Goal: Information Seeking & Learning: Learn about a topic

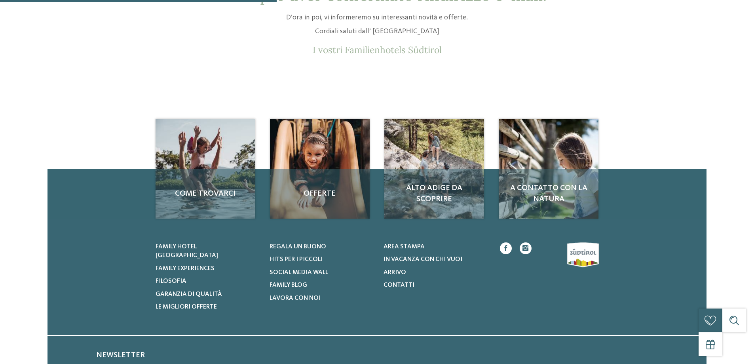
scroll to position [119, 0]
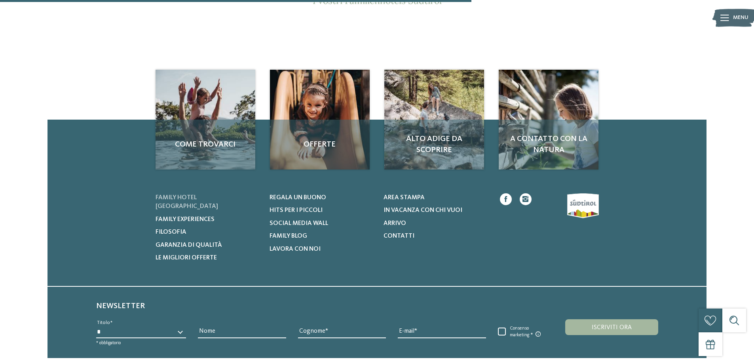
click at [179, 194] on span "Family hotel [GEOGRAPHIC_DATA]" at bounding box center [187, 201] width 63 height 15
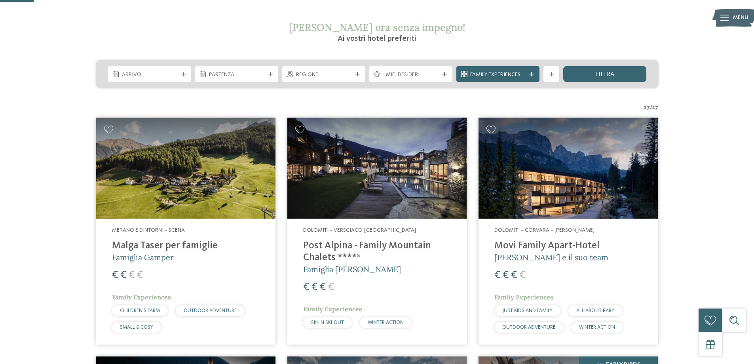
scroll to position [158, 0]
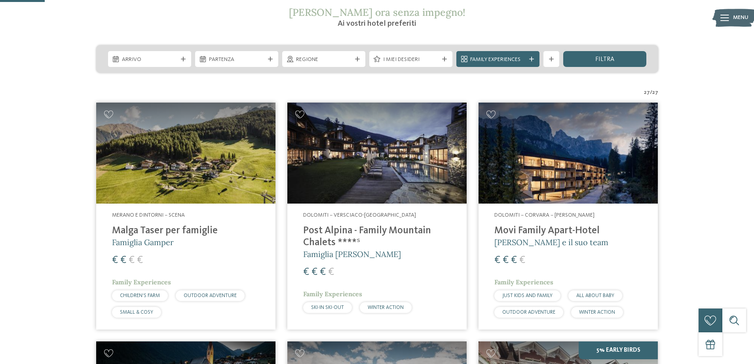
click at [343, 229] on h4 "Post Alpina - Family Mountain Chalets ****ˢ" at bounding box center [377, 237] width 148 height 24
click at [552, 228] on h4 "Movi Family Apart-Hotel" at bounding box center [569, 231] width 148 height 12
click at [164, 229] on h4 "Malga Taser per famiglie" at bounding box center [186, 231] width 148 height 12
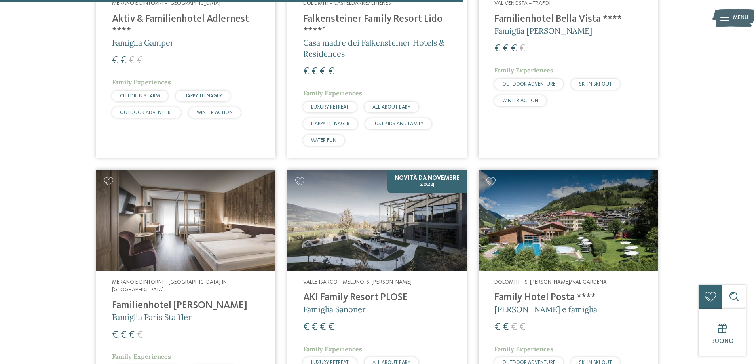
scroll to position [1663, 0]
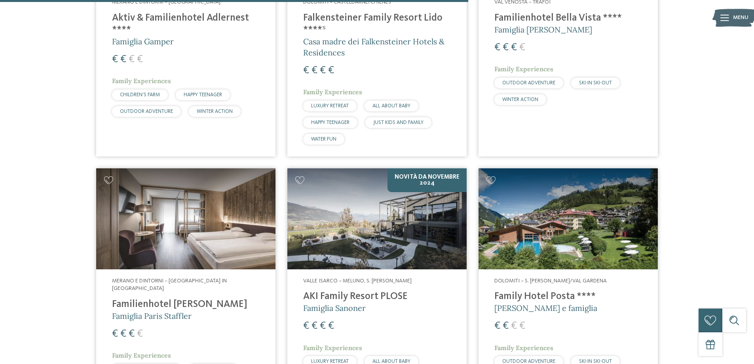
click at [548, 291] on h4 "Family Hotel Posta ****" at bounding box center [569, 297] width 148 height 12
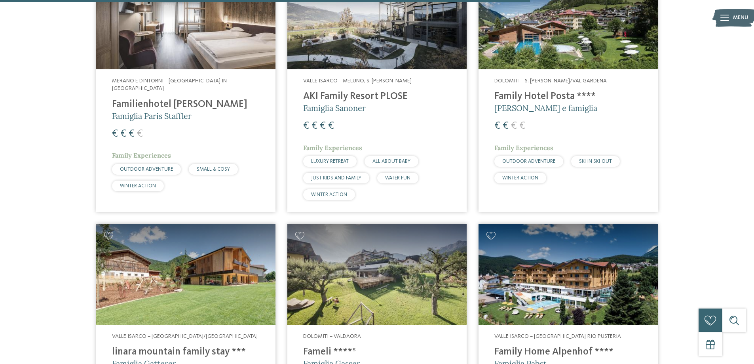
scroll to position [1901, 0]
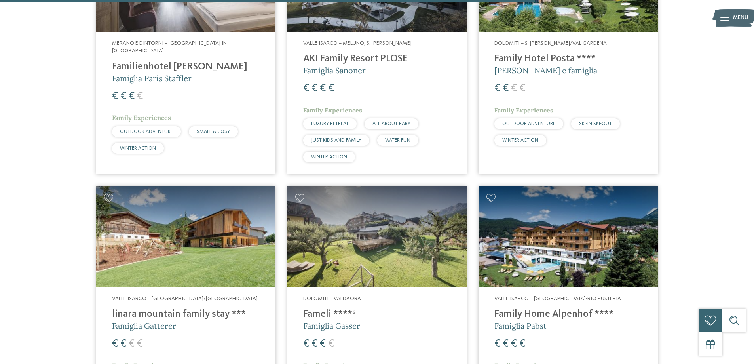
click at [550, 308] on h4 "Family Home Alpenhof ****" at bounding box center [569, 314] width 148 height 12
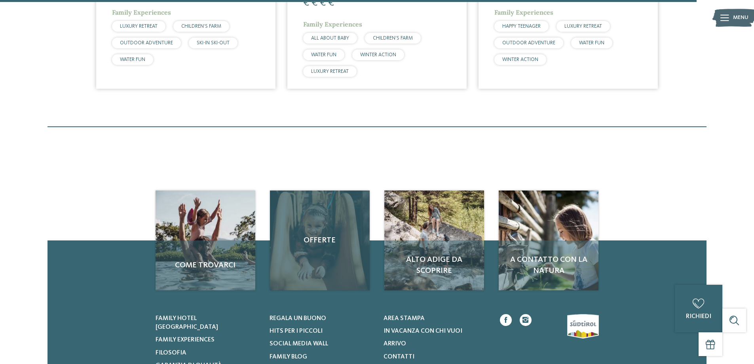
scroll to position [2494, 0]
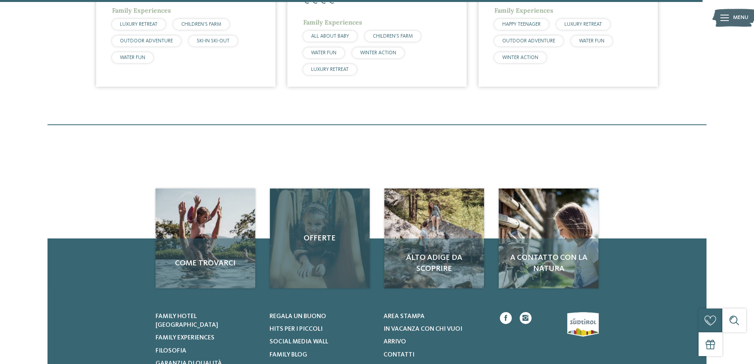
click at [313, 233] on span "Offerte" at bounding box center [320, 238] width 84 height 11
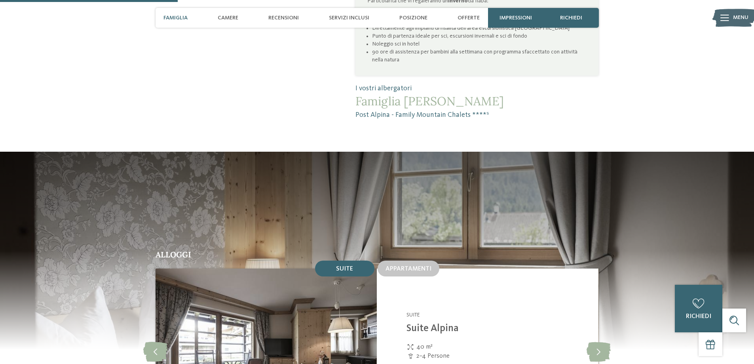
scroll to position [752, 0]
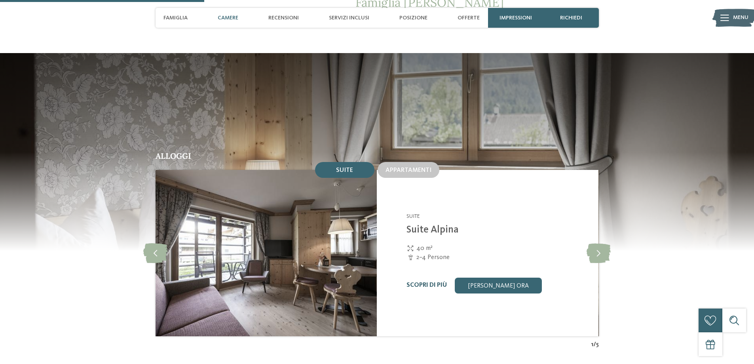
click at [439, 282] on link "Scopri di più" at bounding box center [427, 285] width 40 height 6
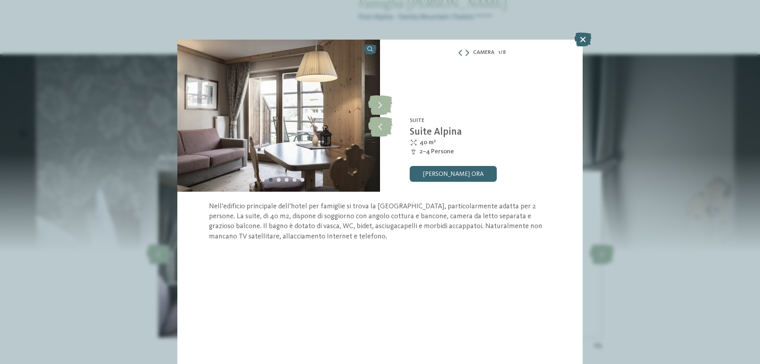
click at [466, 51] on icon at bounding box center [468, 52] width 4 height 6
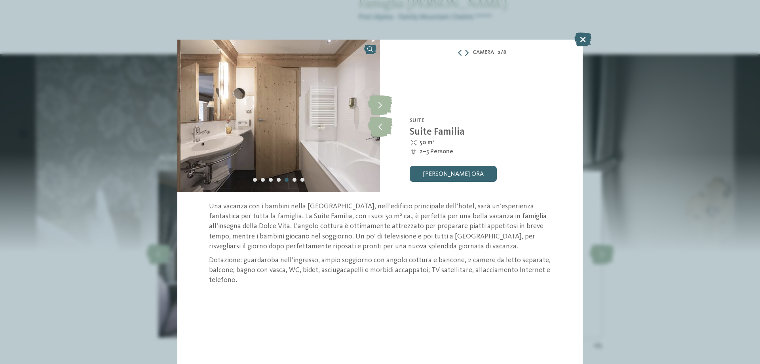
click at [466, 51] on icon at bounding box center [467, 52] width 4 height 6
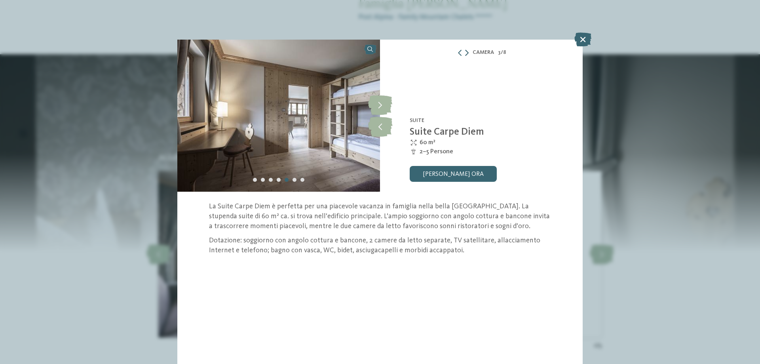
click at [466, 51] on icon at bounding box center [467, 52] width 4 height 6
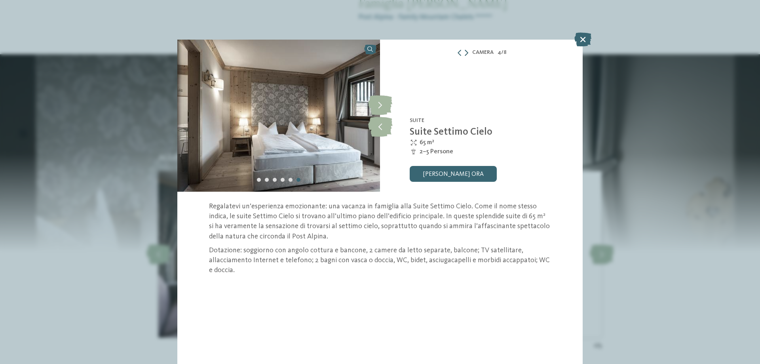
click at [466, 51] on icon at bounding box center [467, 52] width 4 height 6
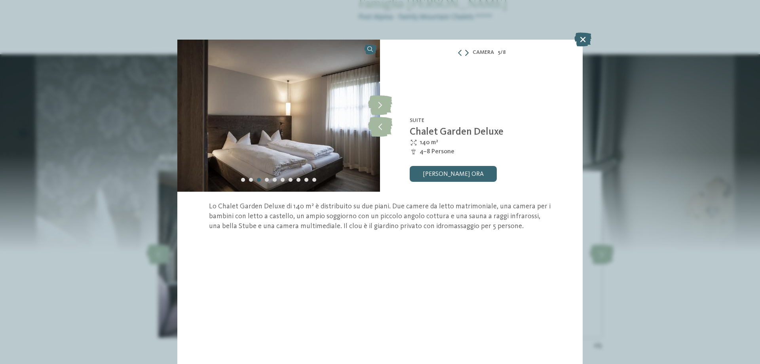
click at [466, 51] on icon at bounding box center [467, 52] width 4 height 6
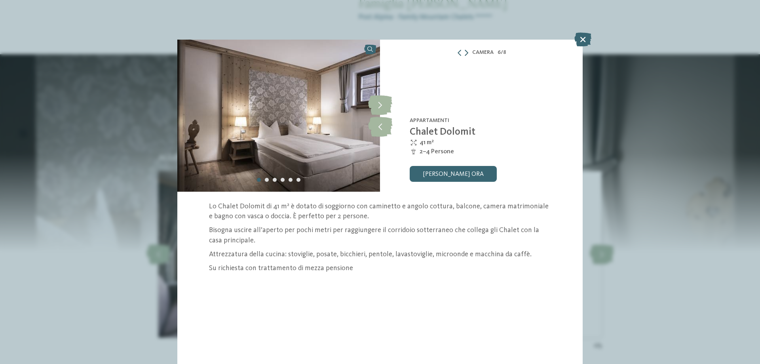
click at [466, 51] on icon at bounding box center [467, 52] width 4 height 6
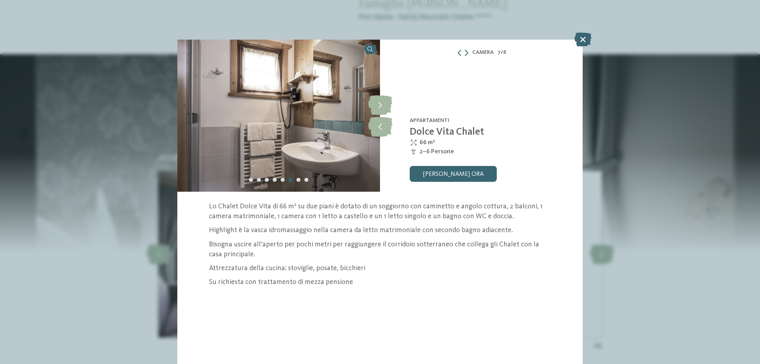
click at [466, 51] on icon at bounding box center [467, 52] width 4 height 6
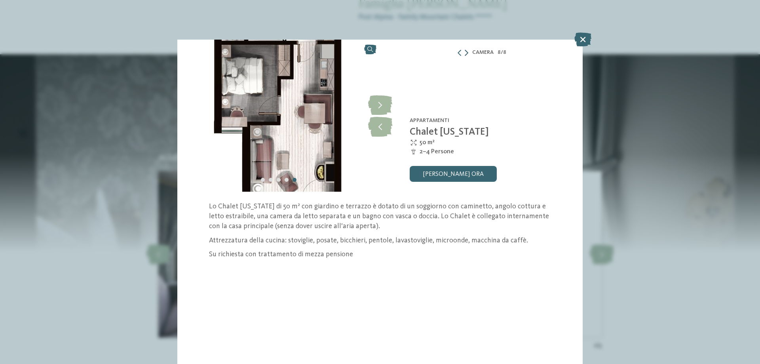
click at [466, 51] on icon at bounding box center [467, 52] width 4 height 6
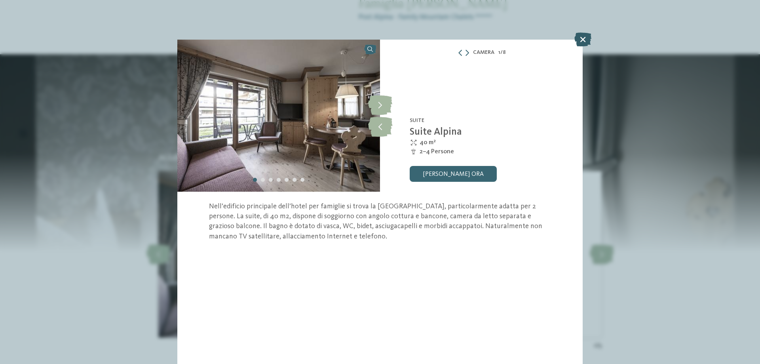
click at [579, 38] on icon at bounding box center [583, 39] width 17 height 14
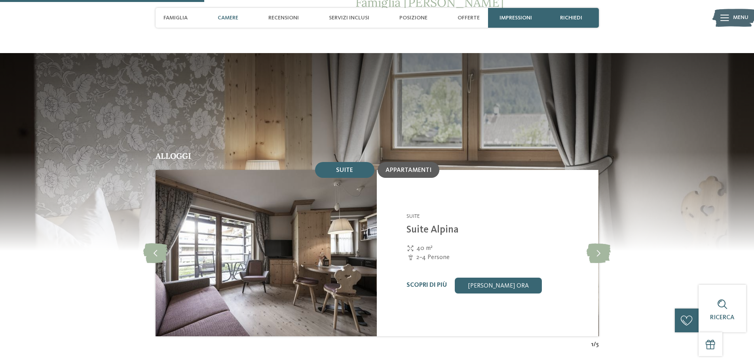
click at [405, 167] on span "Appartamenti" at bounding box center [409, 170] width 46 height 6
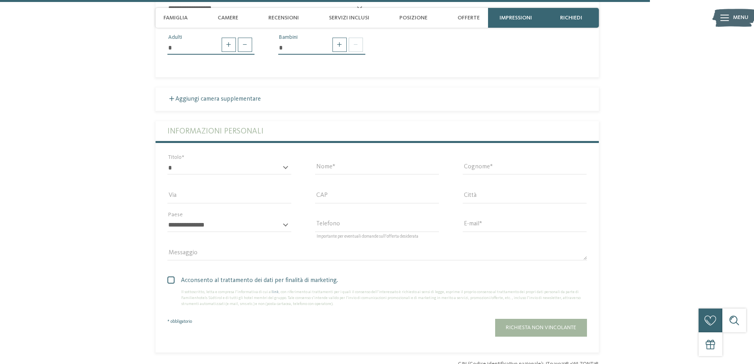
scroll to position [2257, 0]
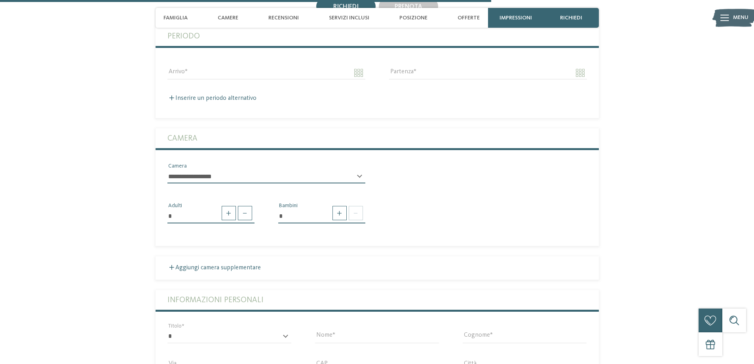
scroll to position [1980, 0]
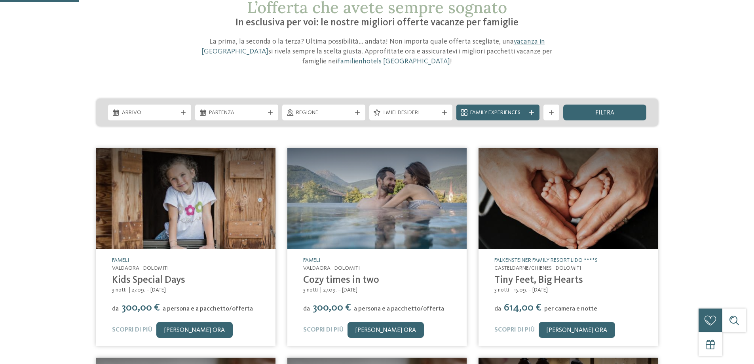
scroll to position [79, 0]
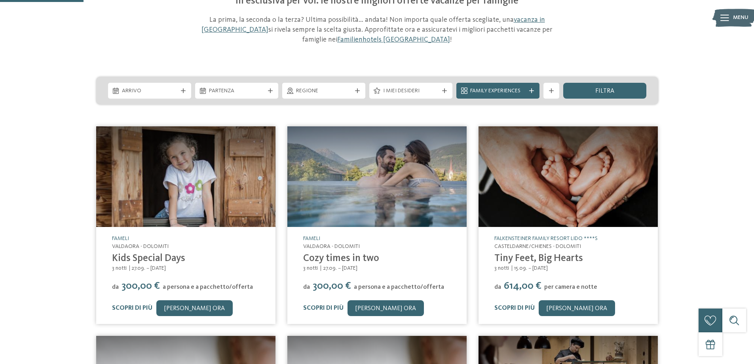
click at [319, 256] on link "Cozy times in two" at bounding box center [341, 258] width 76 height 10
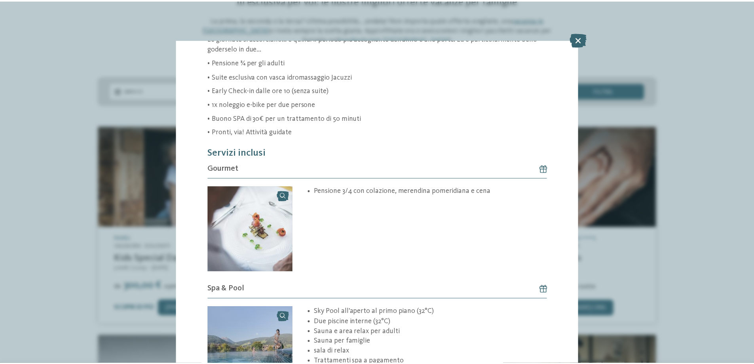
scroll to position [291, 0]
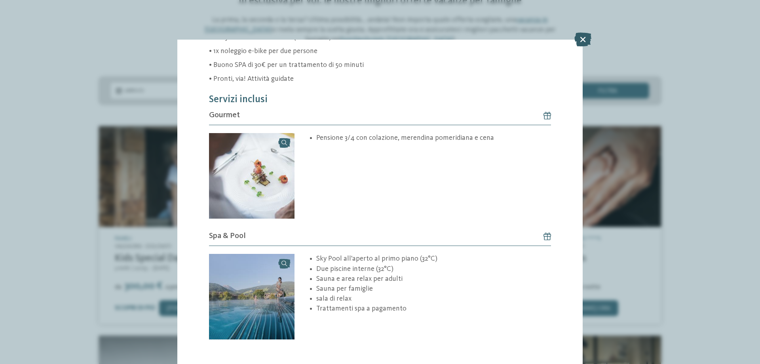
click at [581, 36] on icon at bounding box center [583, 39] width 17 height 14
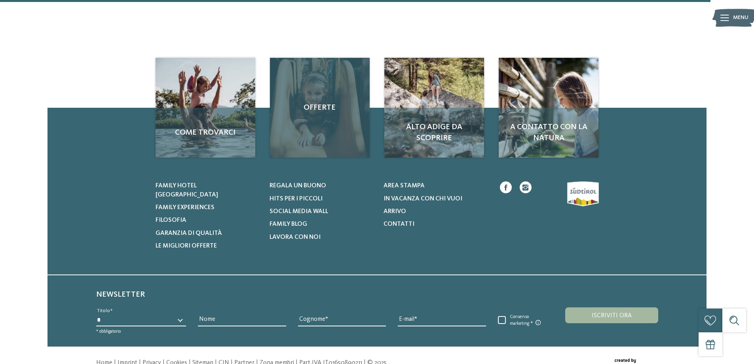
scroll to position [673, 0]
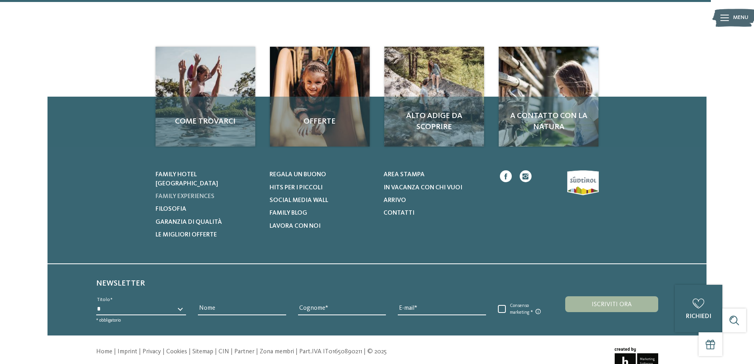
click at [200, 193] on span "Family experiences" at bounding box center [185, 196] width 59 height 6
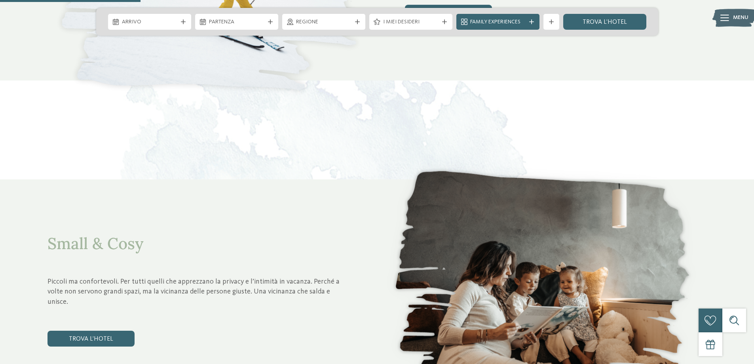
scroll to position [713, 0]
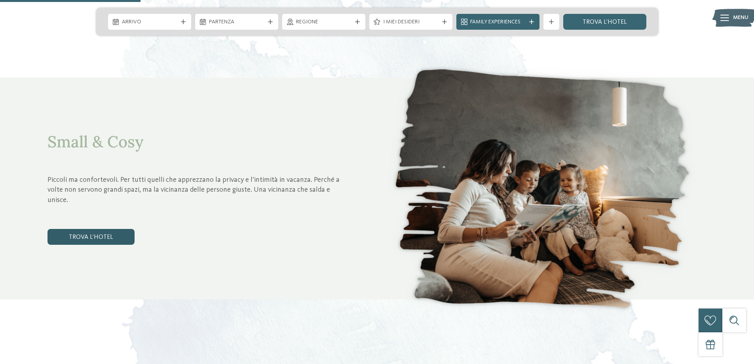
click at [103, 231] on link "trova l’hotel" at bounding box center [91, 237] width 87 height 16
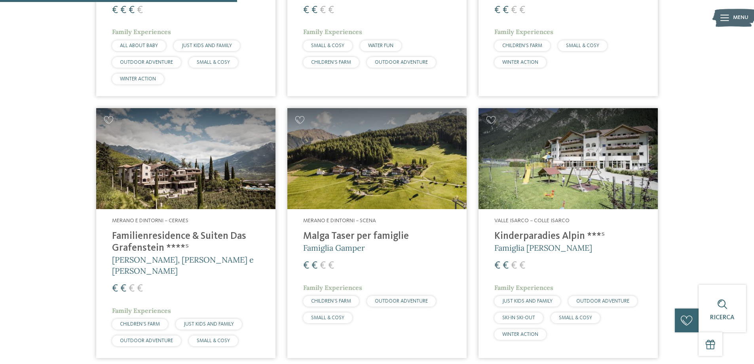
scroll to position [458, 0]
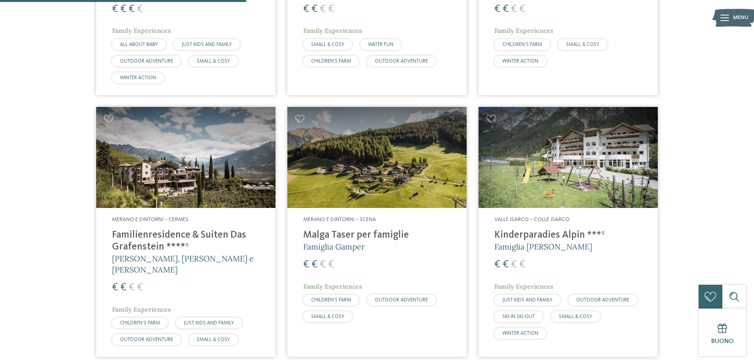
click at [157, 234] on h4 "Familienresidence & Suiten Das Grafenstein ****ˢ" at bounding box center [186, 241] width 148 height 24
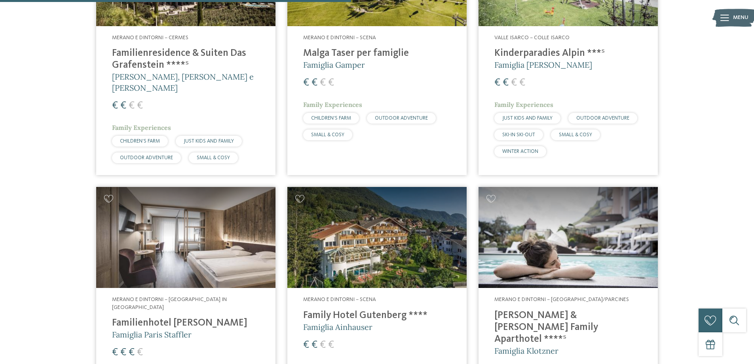
scroll to position [656, 0]
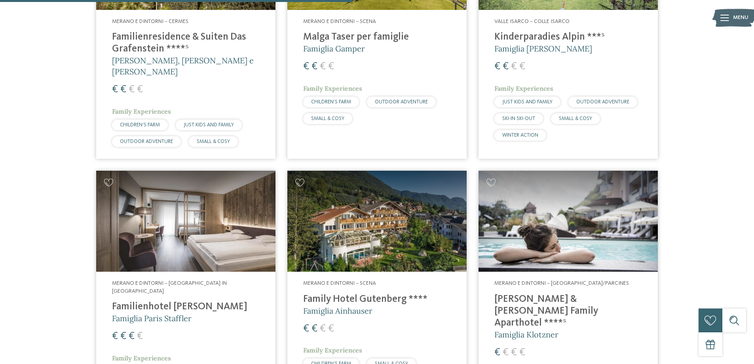
click at [171, 301] on h4 "Familienhotel [PERSON_NAME]" at bounding box center [186, 307] width 148 height 12
click at [196, 280] on span "Merano e dintorni – [GEOGRAPHIC_DATA] in [GEOGRAPHIC_DATA]" at bounding box center [169, 286] width 115 height 13
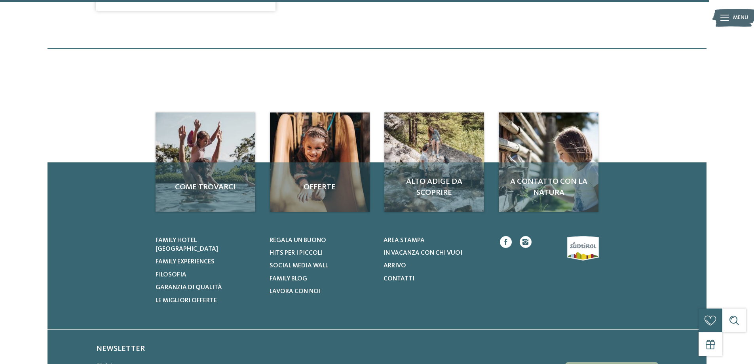
scroll to position [1329, 0]
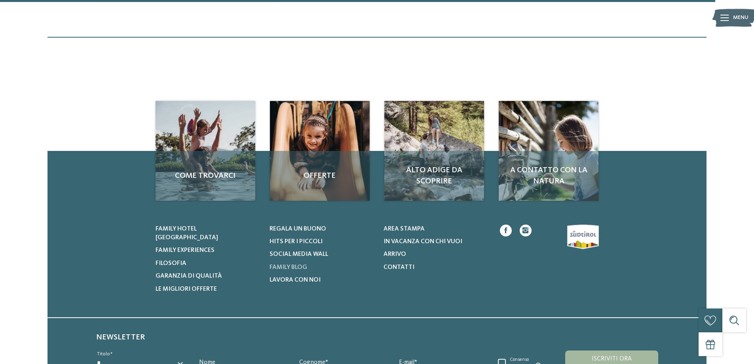
click at [286, 264] on span "Family Blog" at bounding box center [289, 267] width 38 height 6
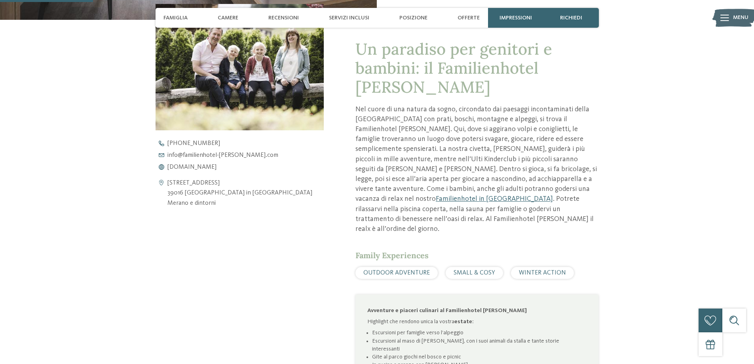
scroll to position [317, 0]
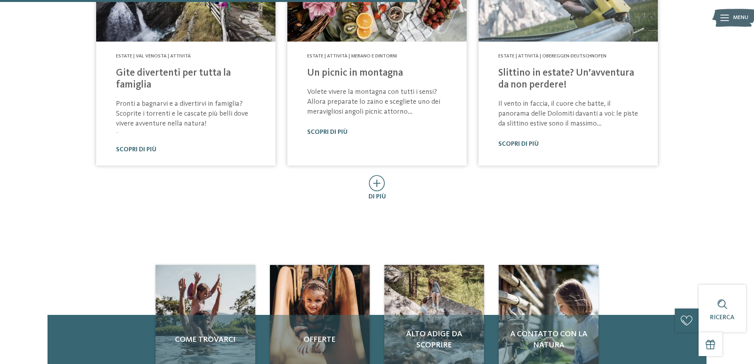
scroll to position [515, 0]
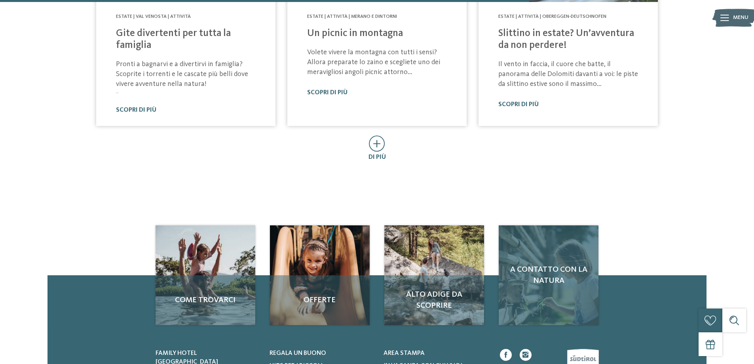
click at [551, 264] on span "A contatto con la natura" at bounding box center [549, 275] width 84 height 22
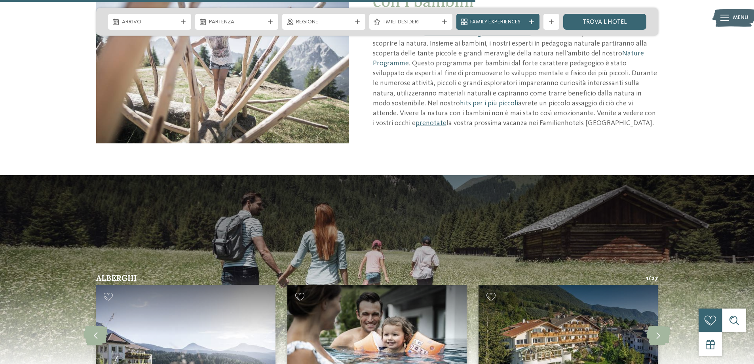
scroll to position [1505, 0]
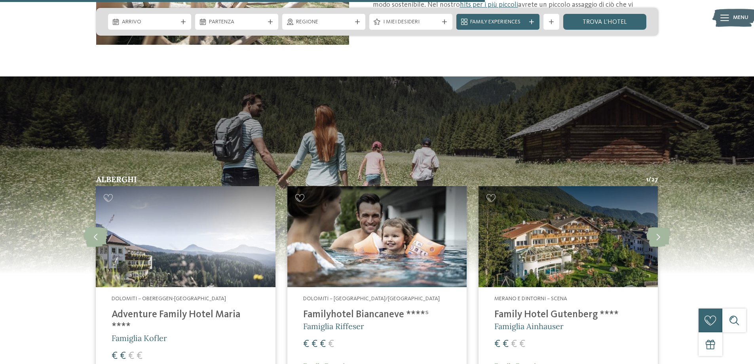
click at [365, 309] on h4 "Familyhotel Biancaneve ****ˢ" at bounding box center [377, 315] width 148 height 12
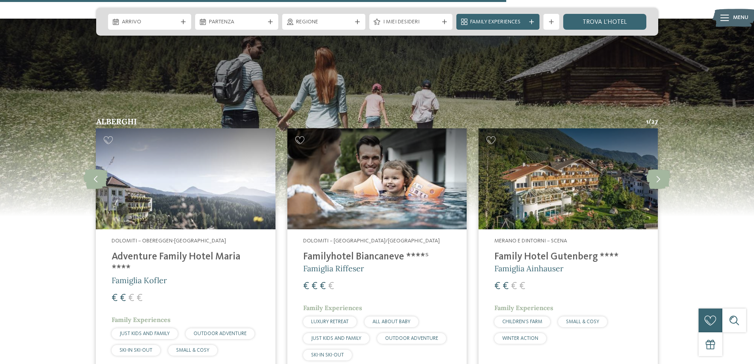
scroll to position [1623, 0]
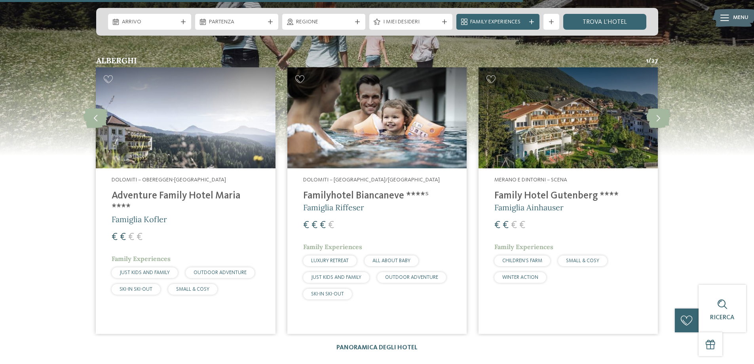
click at [559, 190] on h4 "Family Hotel Gutenberg ****" at bounding box center [569, 196] width 148 height 12
click at [166, 190] on h4 "Adventure Family Hotel Maria ****" at bounding box center [186, 202] width 148 height 24
click at [219, 190] on h4 "Adventure Family Hotel Maria ****" at bounding box center [186, 202] width 148 height 24
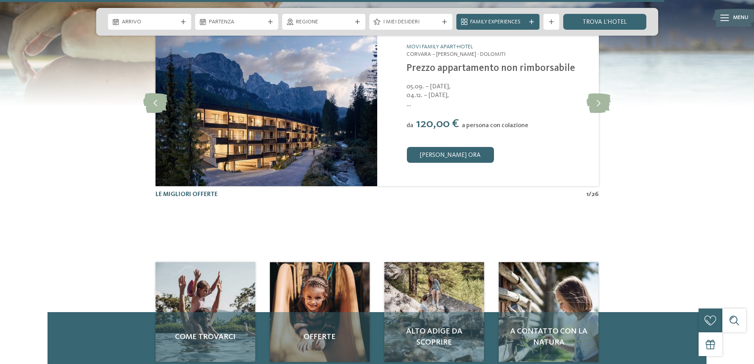
scroll to position [2059, 0]
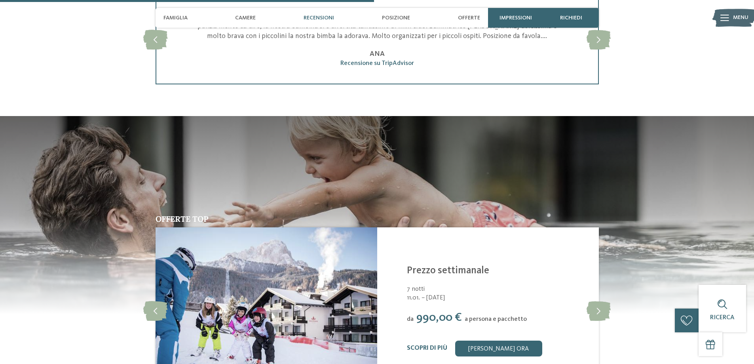
scroll to position [1109, 0]
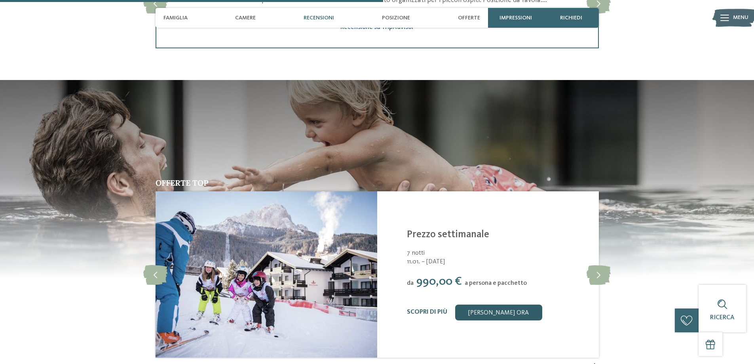
click at [502, 311] on link "[PERSON_NAME] ora" at bounding box center [498, 312] width 87 height 16
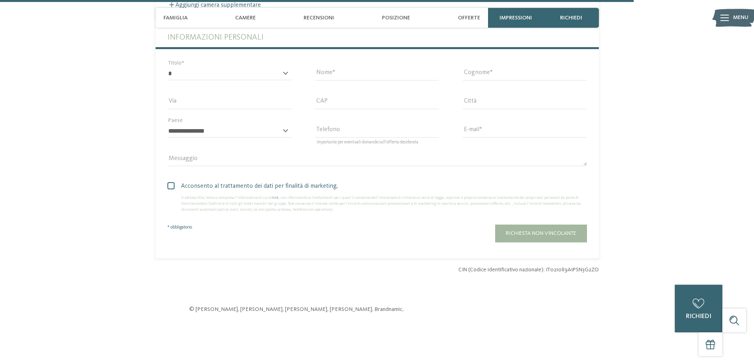
scroll to position [1931, 0]
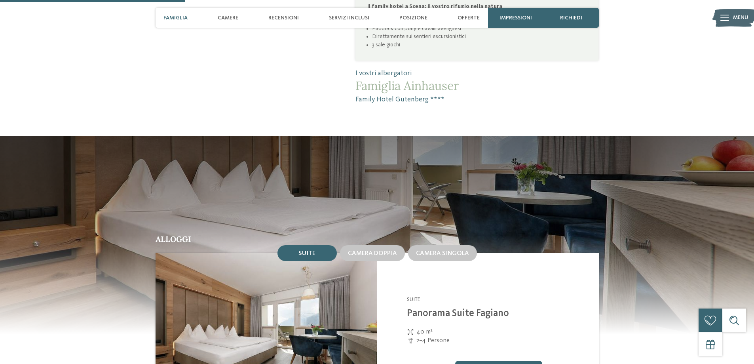
scroll to position [594, 0]
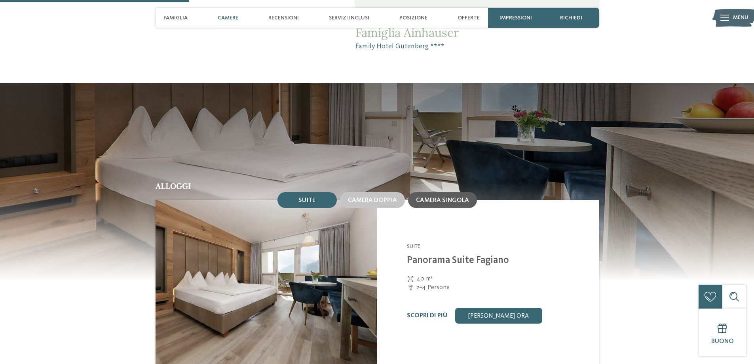
click at [460, 197] on span "Camera singola" at bounding box center [442, 200] width 53 height 6
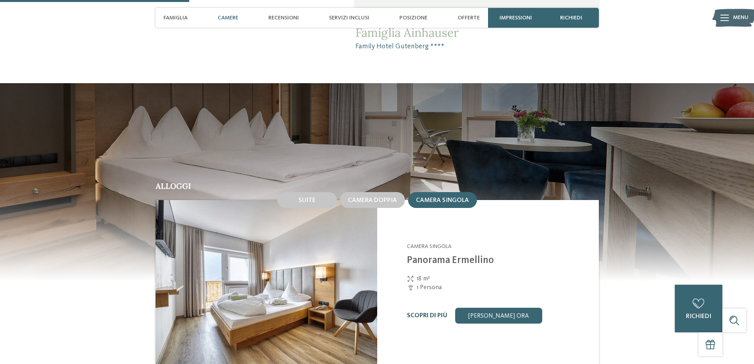
click at [437, 312] on link "Scopri di più" at bounding box center [427, 315] width 40 height 6
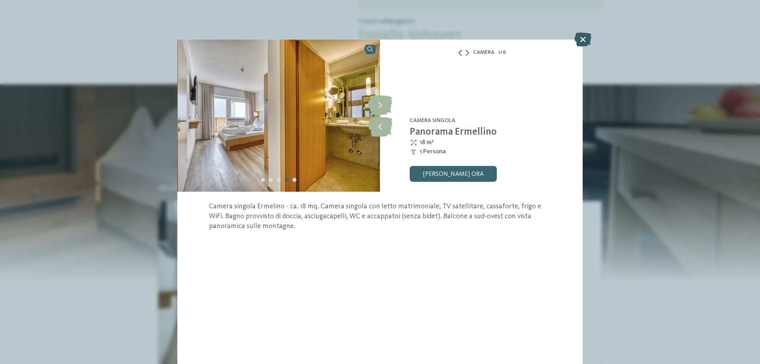
click at [581, 41] on icon at bounding box center [583, 39] width 17 height 14
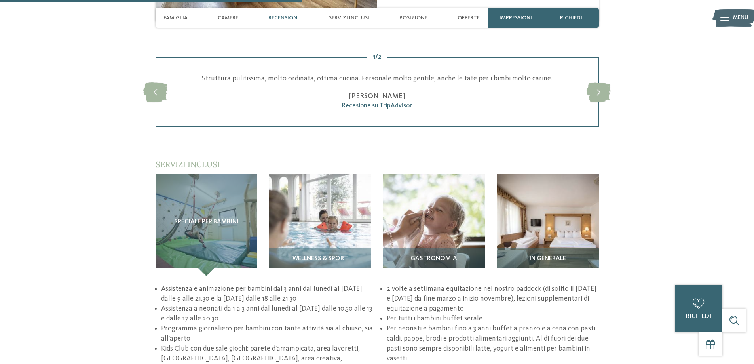
scroll to position [950, 0]
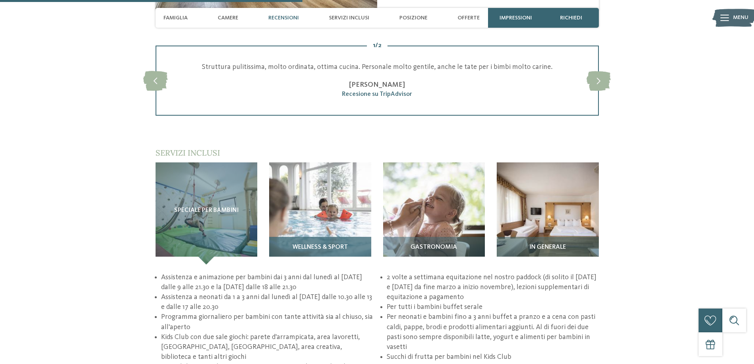
click at [321, 185] on img at bounding box center [320, 213] width 102 height 102
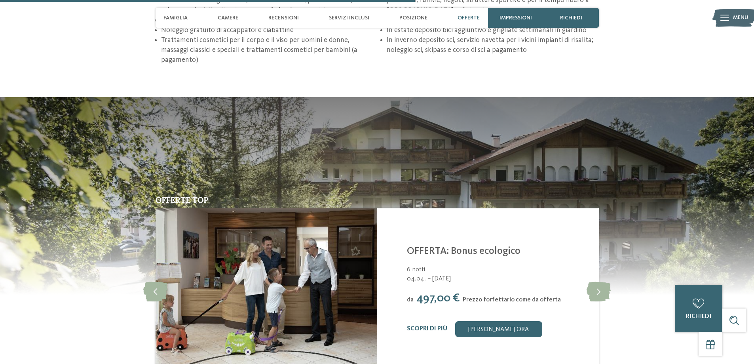
scroll to position [1307, 0]
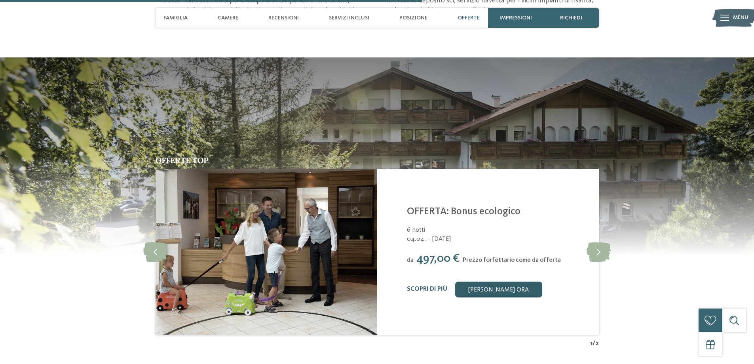
click at [497, 282] on link "[PERSON_NAME] ora" at bounding box center [498, 290] width 87 height 16
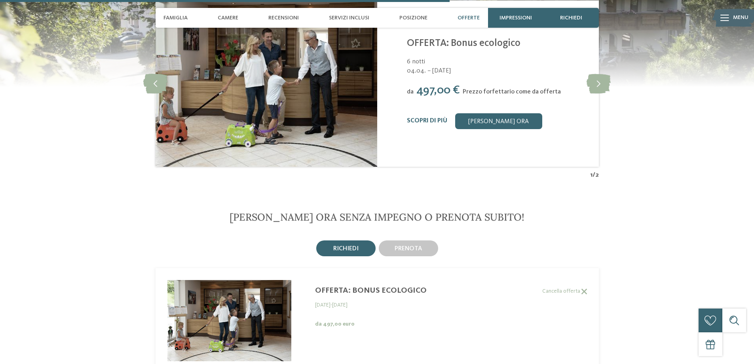
scroll to position [1413, 0]
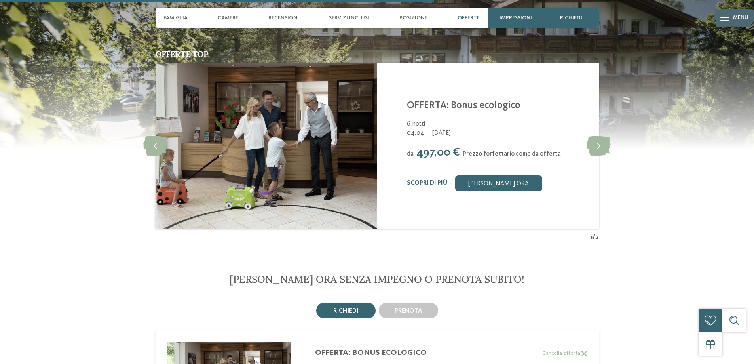
click at [352, 308] on span "richiedi" at bounding box center [345, 311] width 25 height 6
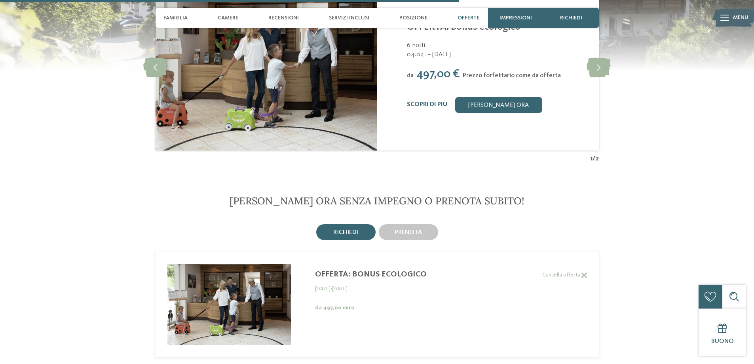
scroll to position [1492, 0]
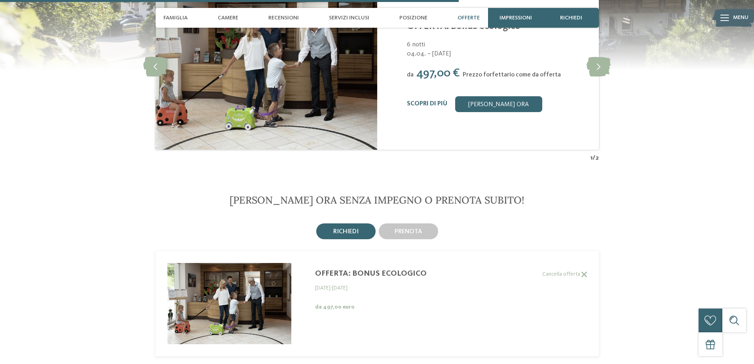
click at [347, 228] on span "richiedi" at bounding box center [345, 231] width 25 height 6
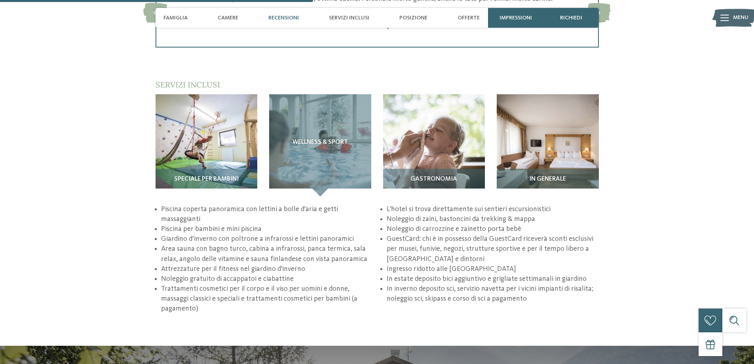
scroll to position [1017, 0]
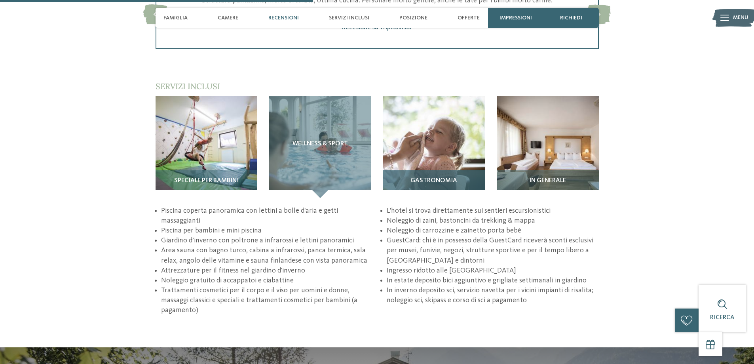
click at [428, 138] on img at bounding box center [434, 147] width 102 height 102
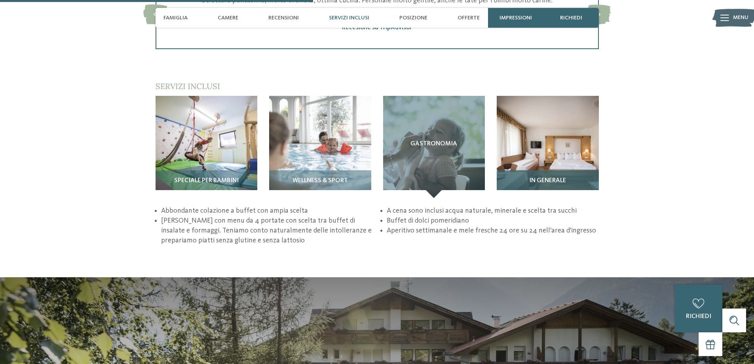
click at [581, 148] on img at bounding box center [548, 147] width 102 height 102
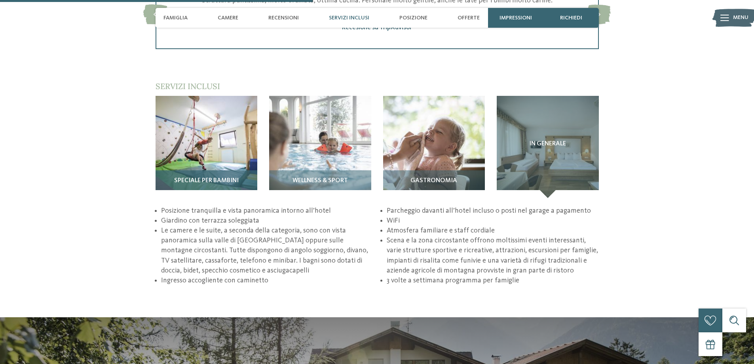
click at [214, 137] on img at bounding box center [207, 147] width 102 height 102
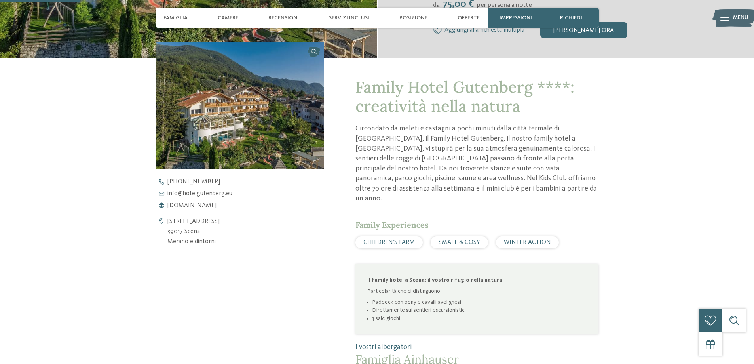
scroll to position [264, 0]
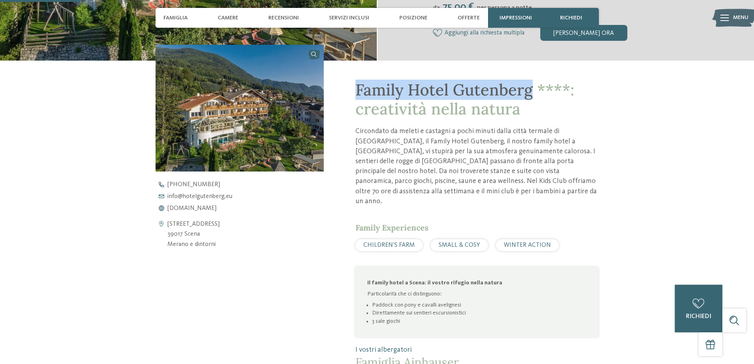
drag, startPoint x: 359, startPoint y: 89, endPoint x: 533, endPoint y: 97, distance: 174.0
click at [533, 97] on span "Family Hotel Gutenberg ****: creatività nella natura" at bounding box center [465, 99] width 219 height 39
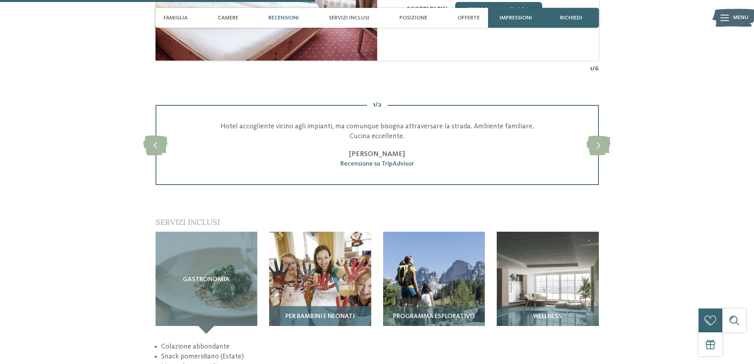
scroll to position [1029, 0]
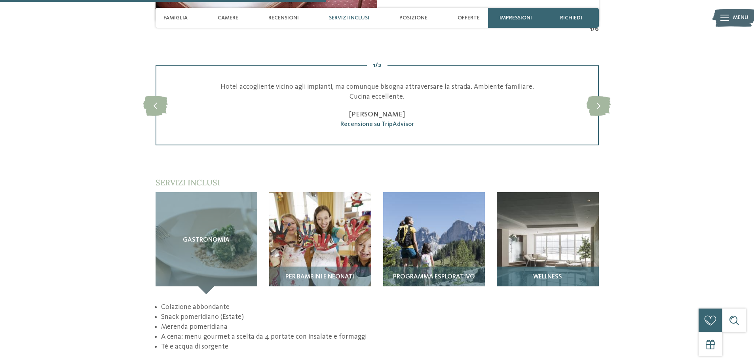
click at [538, 235] on img at bounding box center [548, 243] width 102 height 102
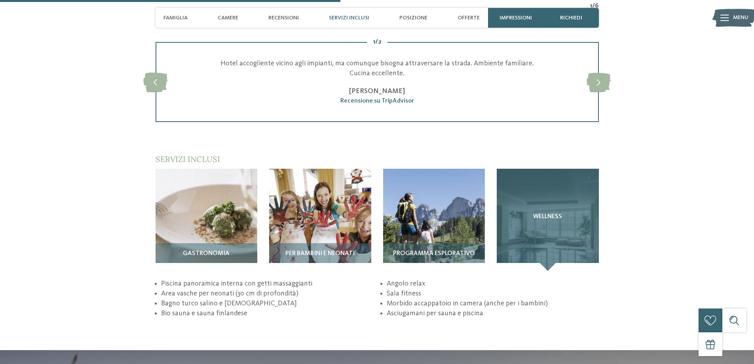
scroll to position [1069, 0]
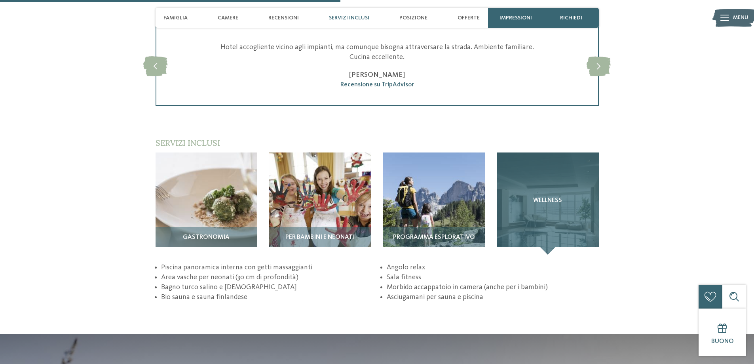
click at [550, 197] on span "Wellness" at bounding box center [547, 200] width 29 height 7
click at [548, 233] on div "Wellness" at bounding box center [548, 203] width 102 height 102
click at [537, 187] on div "Wellness" at bounding box center [548, 203] width 102 height 102
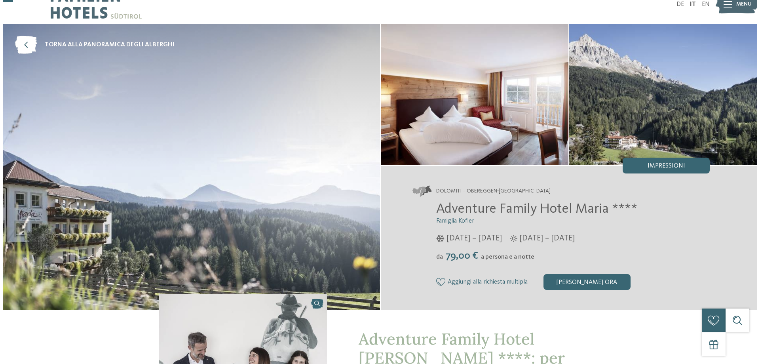
scroll to position [0, 0]
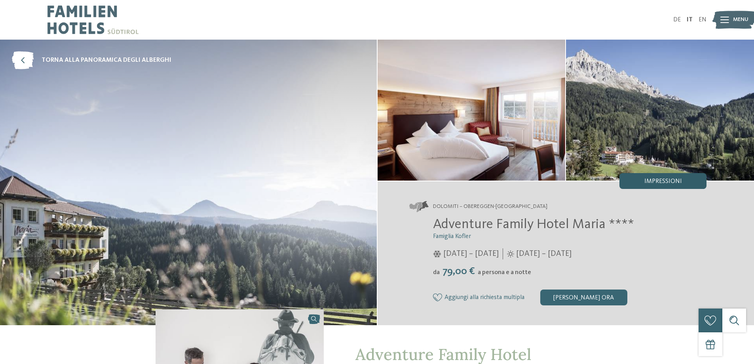
click at [659, 178] on div "Impressioni" at bounding box center [663, 181] width 87 height 16
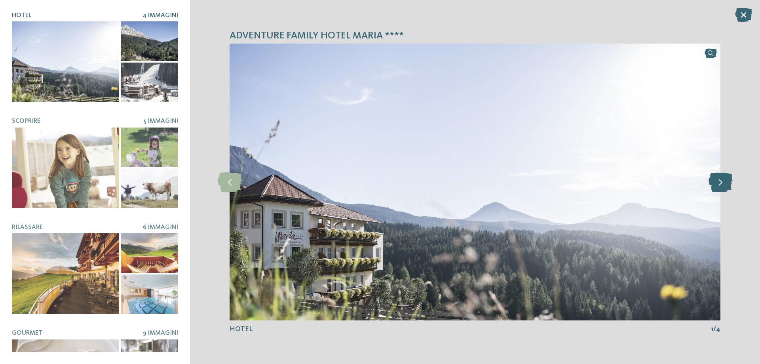
click at [722, 184] on icon at bounding box center [721, 182] width 24 height 20
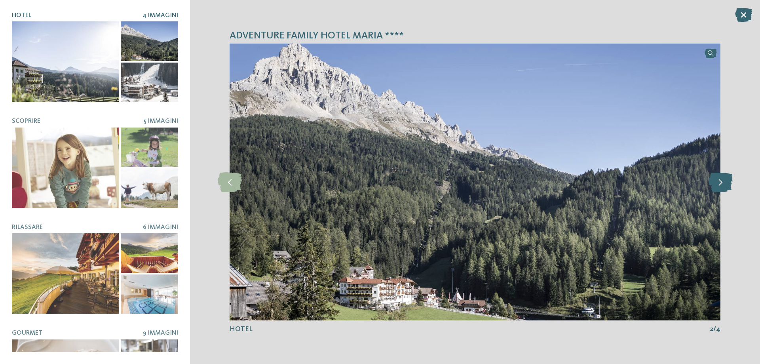
click at [720, 181] on icon at bounding box center [721, 182] width 24 height 20
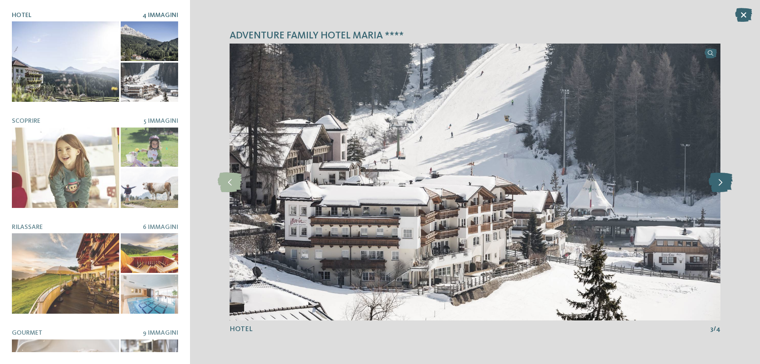
click at [720, 181] on icon at bounding box center [721, 182] width 24 height 20
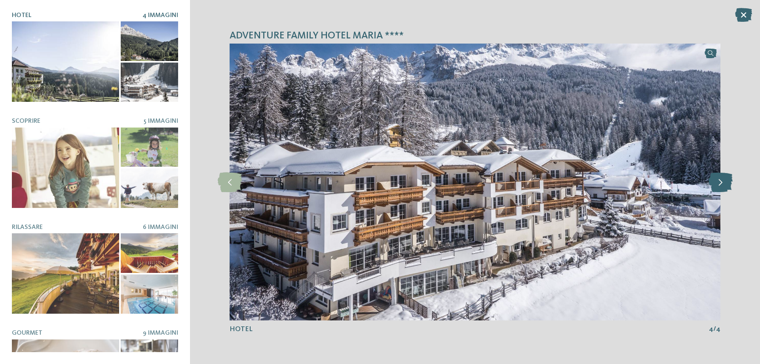
click at [720, 181] on icon at bounding box center [721, 182] width 24 height 20
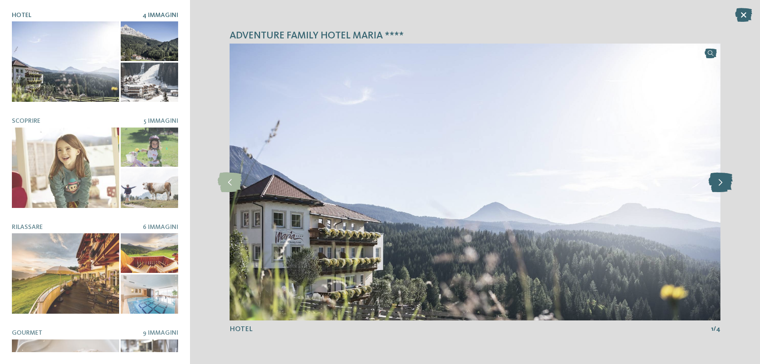
click at [720, 181] on icon at bounding box center [721, 182] width 24 height 20
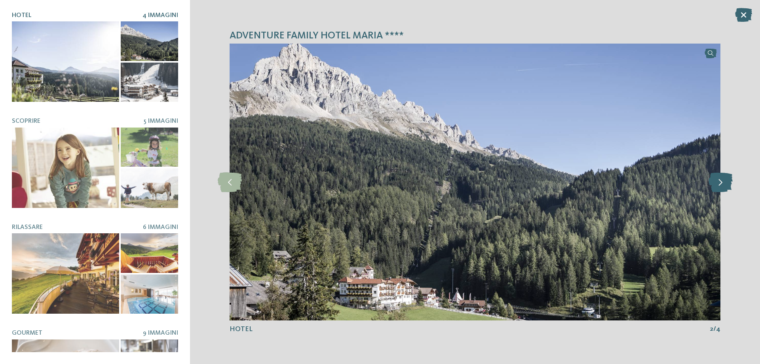
click at [720, 181] on icon at bounding box center [721, 182] width 24 height 20
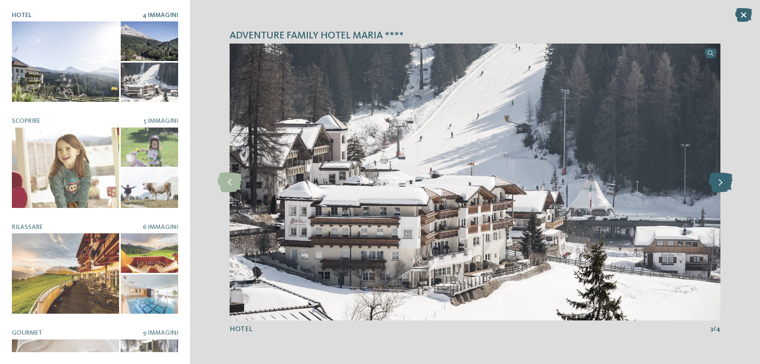
click at [720, 181] on icon at bounding box center [721, 182] width 24 height 20
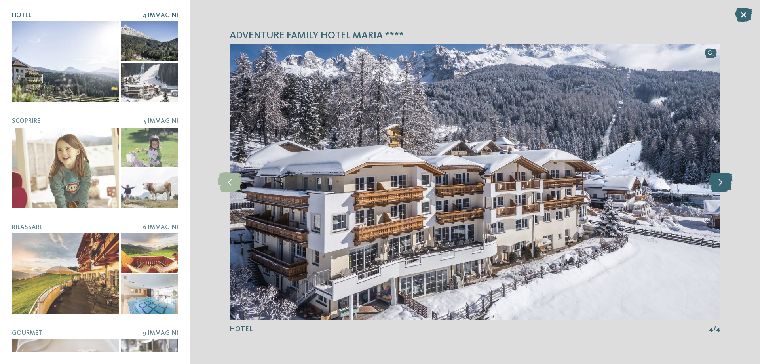
click at [720, 181] on icon at bounding box center [721, 182] width 24 height 20
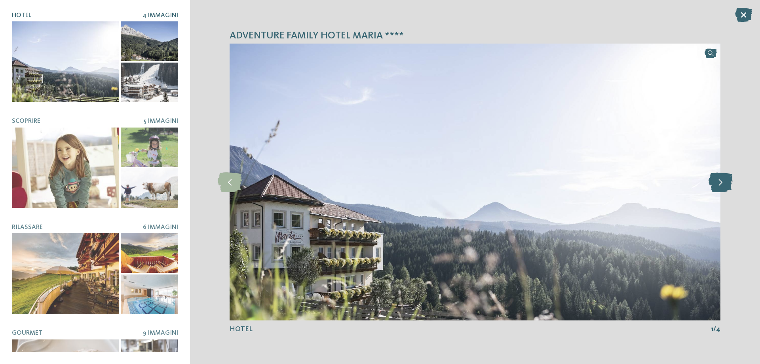
click at [720, 181] on icon at bounding box center [721, 182] width 24 height 20
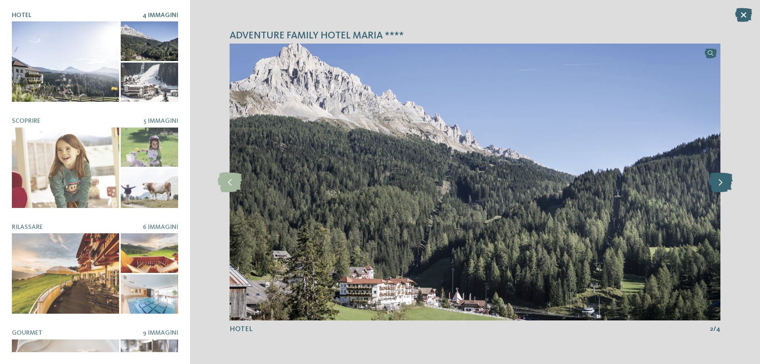
click at [720, 181] on icon at bounding box center [721, 182] width 24 height 20
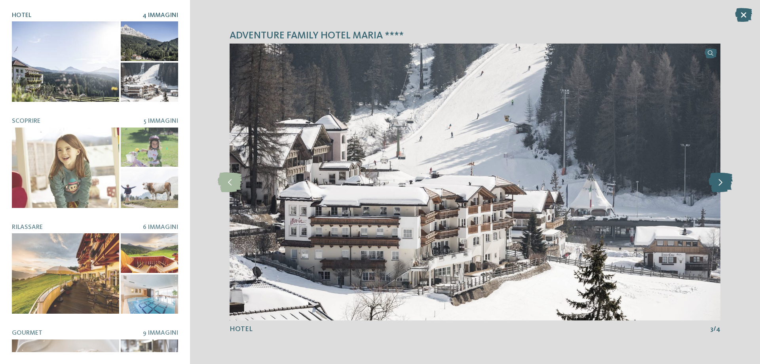
click at [720, 181] on icon at bounding box center [721, 182] width 24 height 20
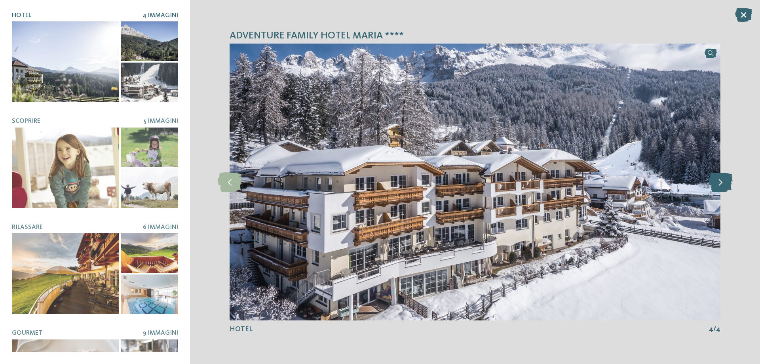
click at [720, 181] on icon at bounding box center [721, 182] width 24 height 20
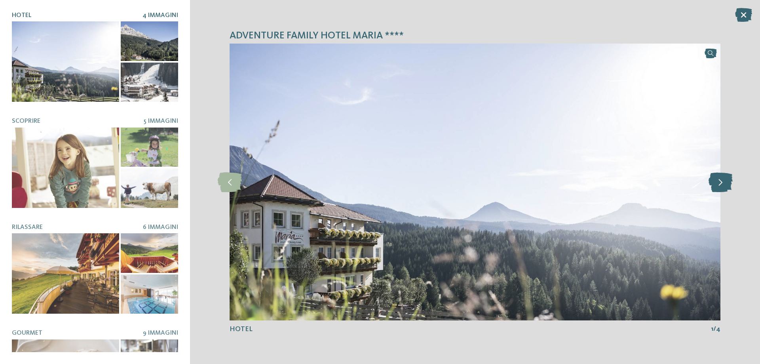
click at [720, 181] on icon at bounding box center [721, 182] width 24 height 20
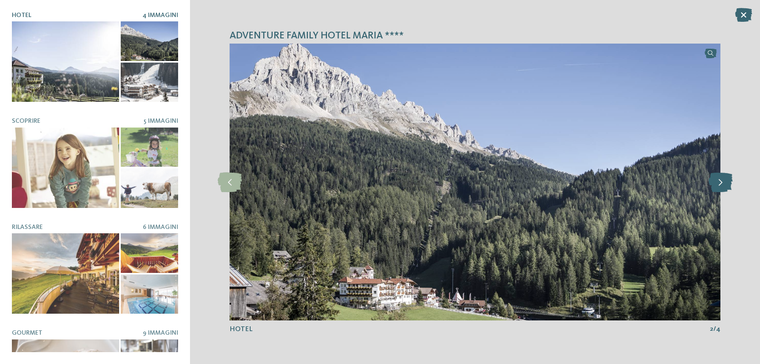
click at [720, 181] on icon at bounding box center [721, 182] width 24 height 20
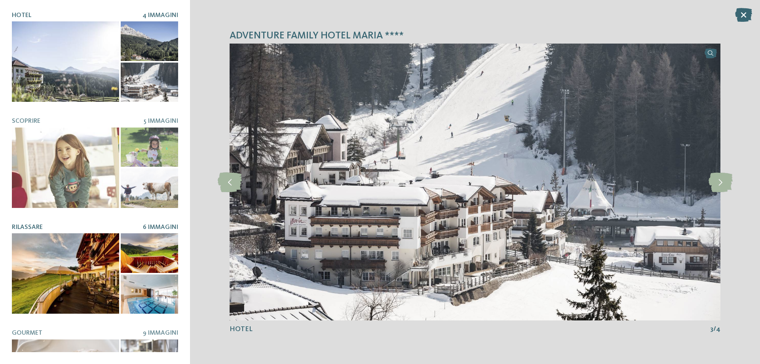
click at [145, 287] on div at bounding box center [149, 294] width 57 height 40
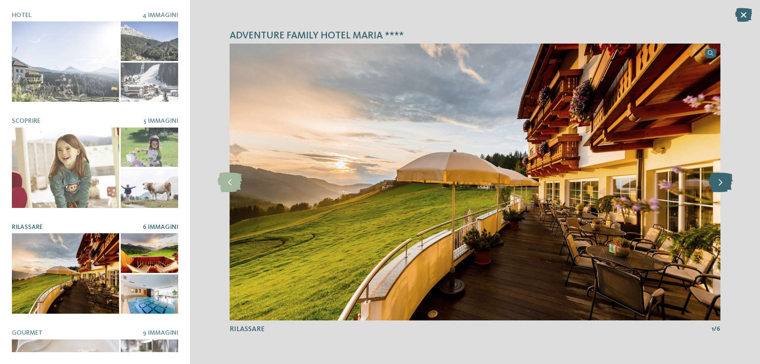
click at [721, 181] on icon at bounding box center [721, 182] width 24 height 20
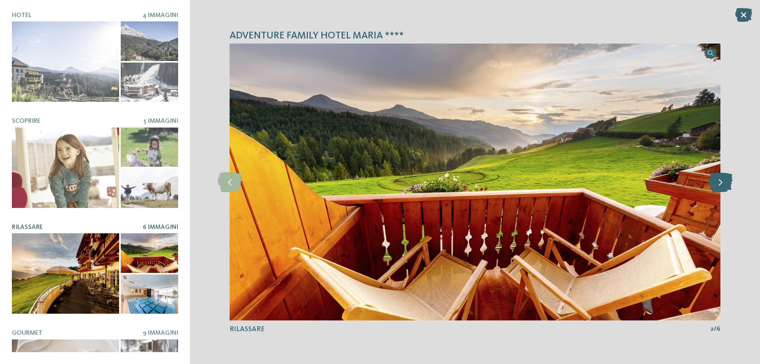
click at [721, 181] on icon at bounding box center [721, 182] width 24 height 20
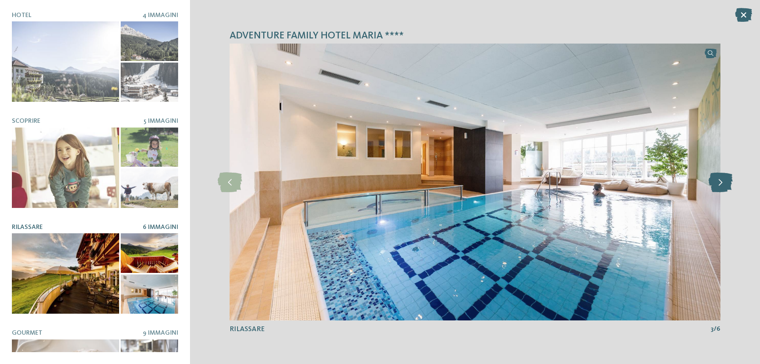
click at [721, 181] on icon at bounding box center [721, 182] width 24 height 20
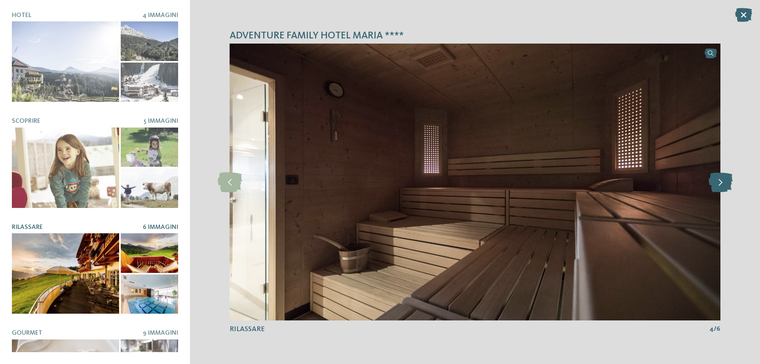
click at [721, 181] on icon at bounding box center [721, 182] width 24 height 20
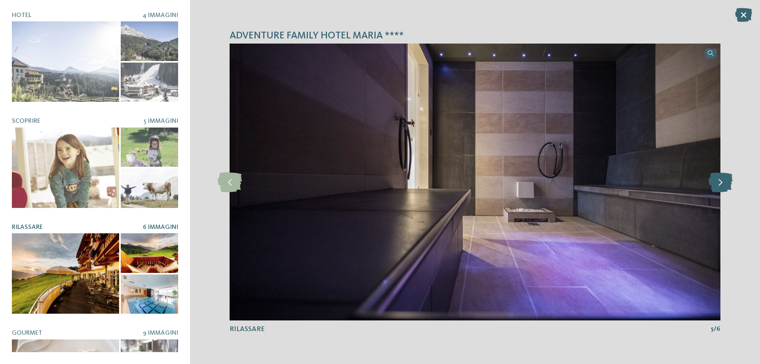
click at [721, 181] on icon at bounding box center [721, 182] width 24 height 20
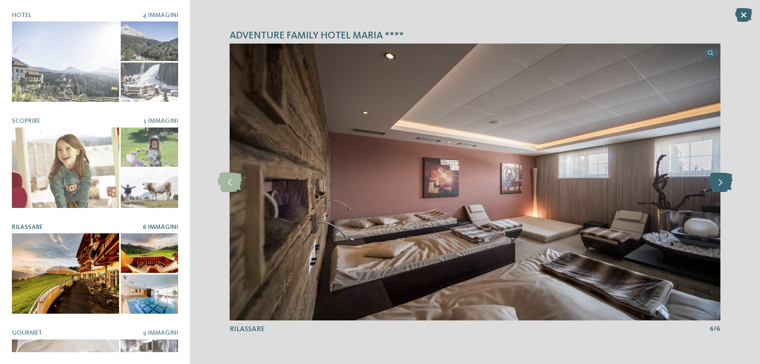
click at [721, 181] on icon at bounding box center [721, 182] width 24 height 20
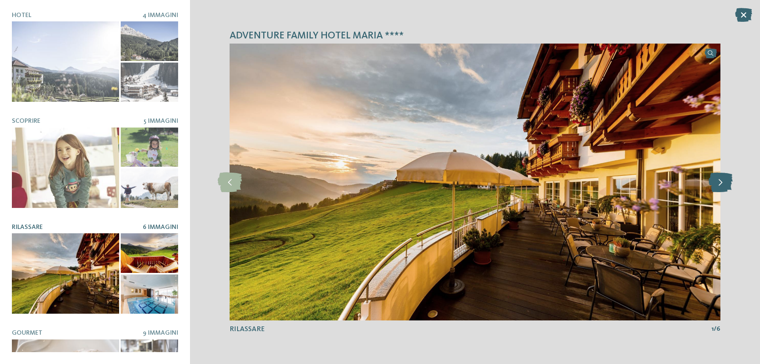
click at [721, 181] on icon at bounding box center [721, 182] width 24 height 20
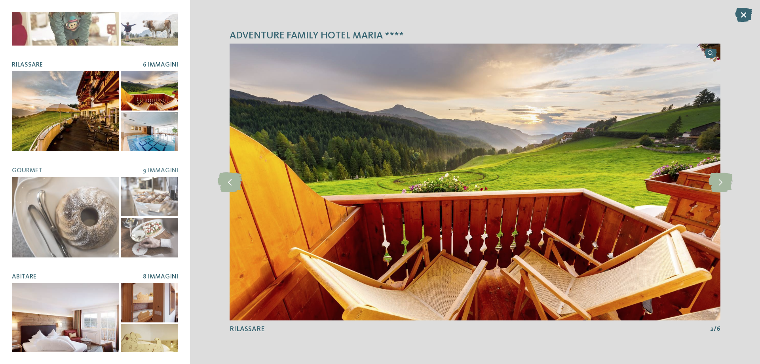
scroll to position [164, 0]
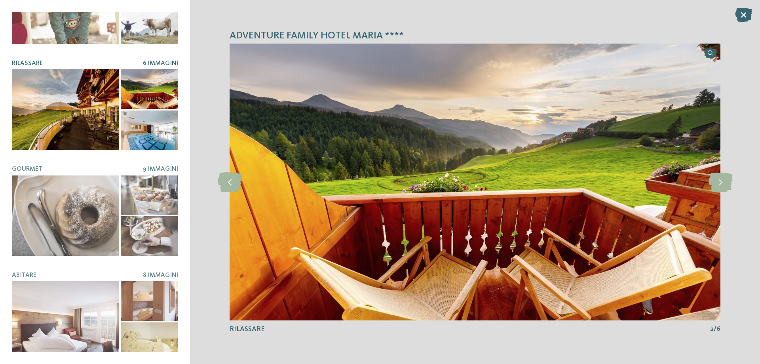
click at [153, 131] on div at bounding box center [149, 130] width 57 height 40
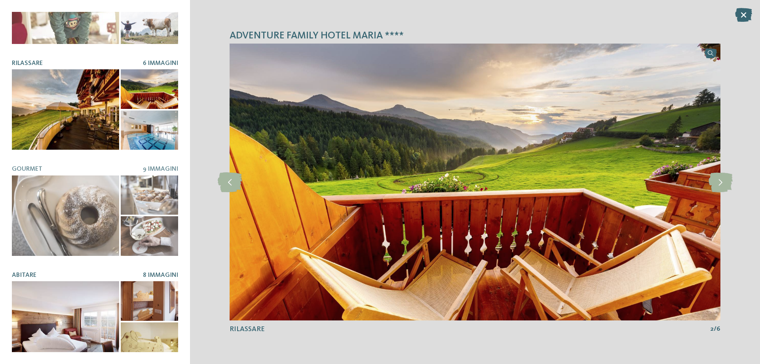
click at [142, 334] on div at bounding box center [149, 342] width 57 height 40
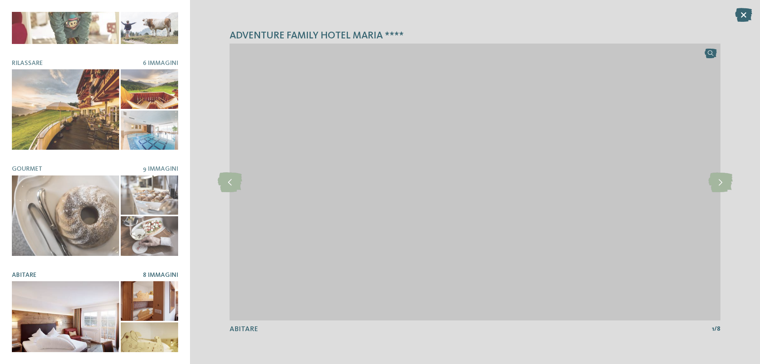
click at [141, 297] on div at bounding box center [149, 301] width 57 height 40
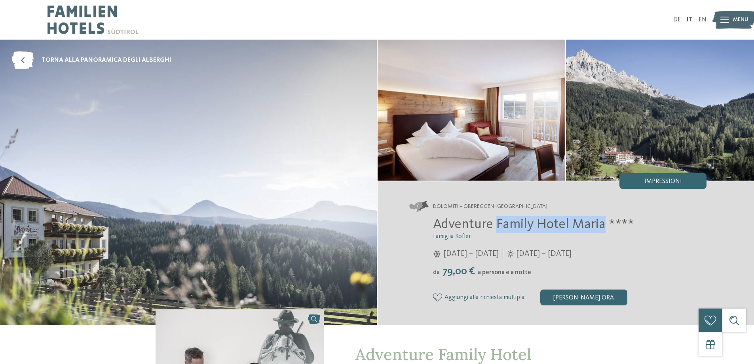
drag, startPoint x: 495, startPoint y: 224, endPoint x: 602, endPoint y: 224, distance: 106.5
click at [602, 224] on span "Adventure Family Hotel Maria ****" at bounding box center [533, 224] width 201 height 14
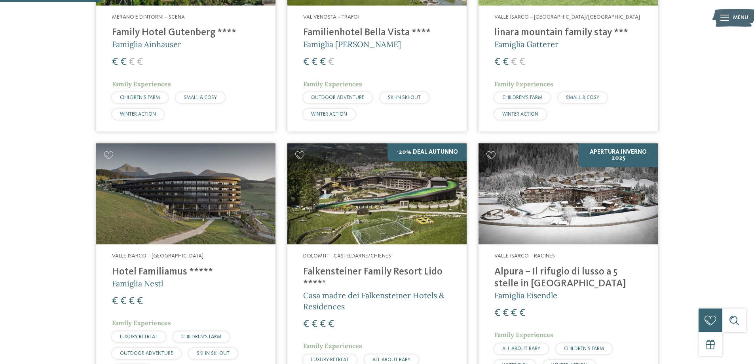
scroll to position [436, 0]
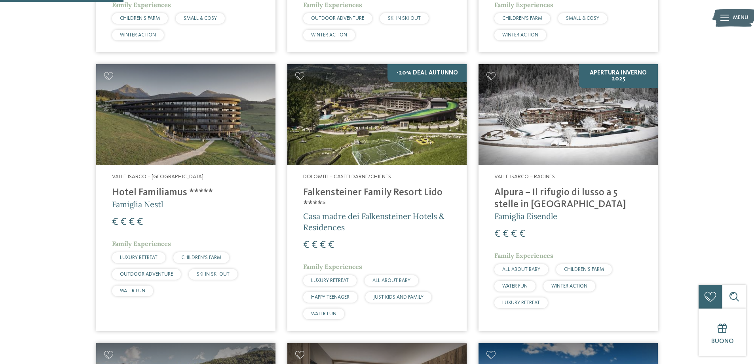
click at [162, 190] on h4 "Hotel Familiamus *****" at bounding box center [186, 193] width 148 height 12
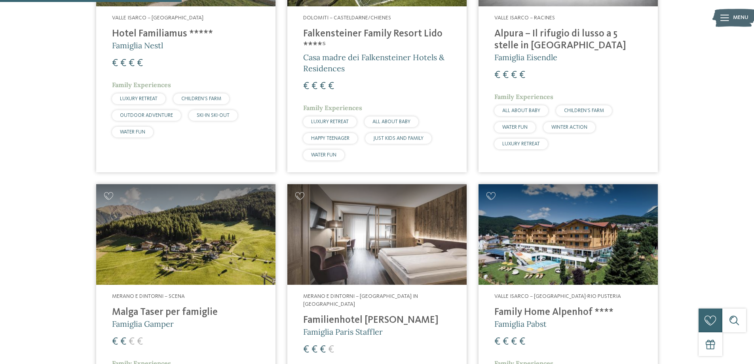
scroll to position [673, 0]
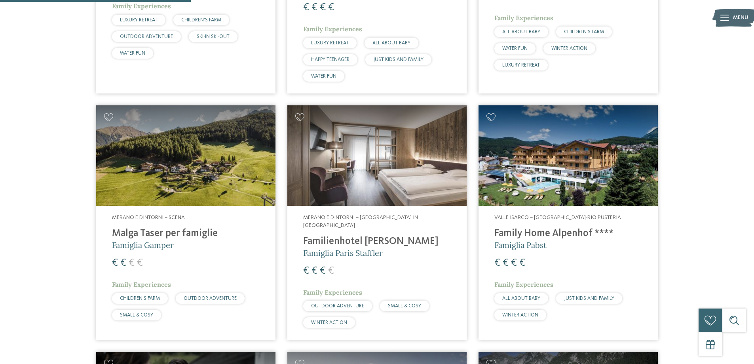
click at [546, 232] on h4 "Family Home Alpenhof ****" at bounding box center [569, 234] width 148 height 12
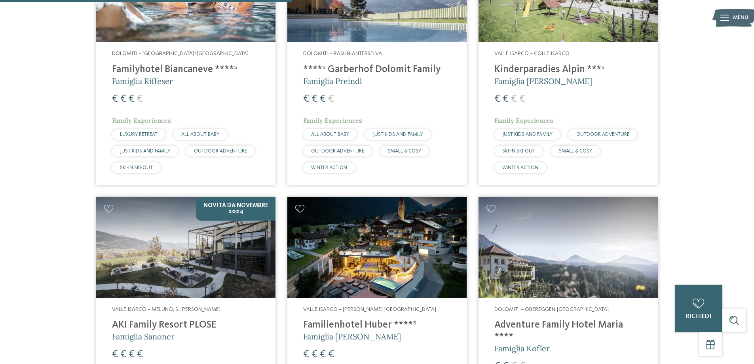
scroll to position [1188, 0]
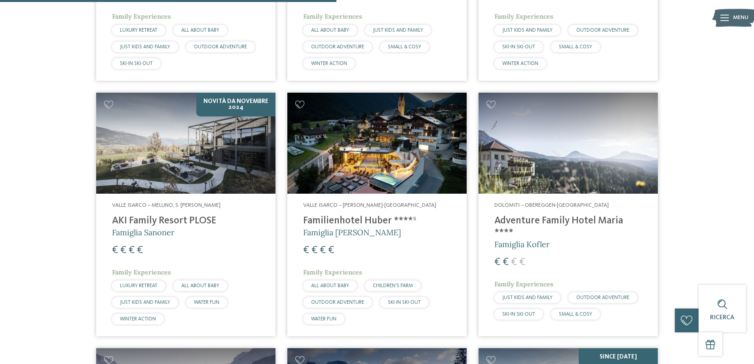
click at [180, 215] on h4 "AKI Family Resort PLOSE" at bounding box center [186, 221] width 148 height 12
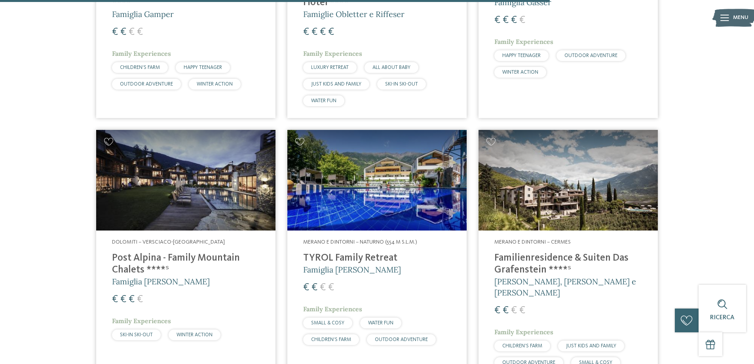
scroll to position [1940, 0]
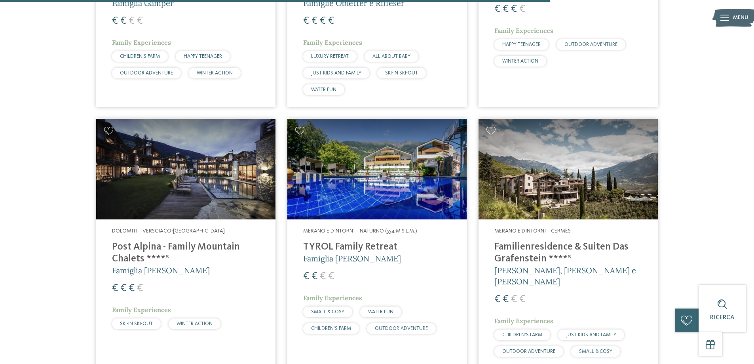
click at [368, 228] on span "Merano e dintorni – Naturno (554 m s.l.m.)" at bounding box center [360, 231] width 114 height 6
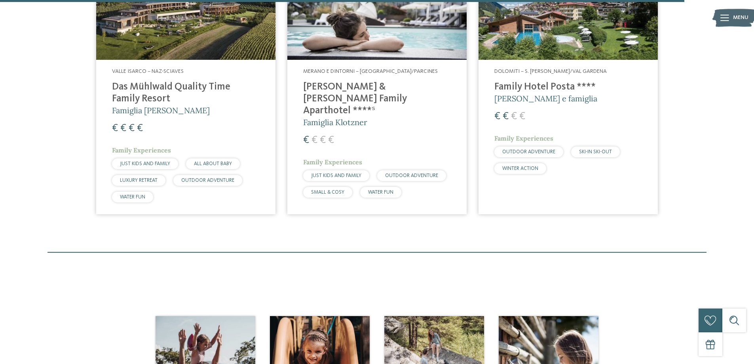
scroll to position [2415, 0]
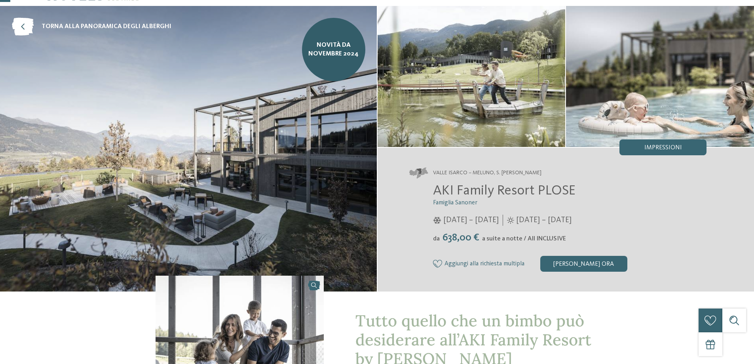
scroll to position [40, 0]
